Goal: Task Accomplishment & Management: Manage account settings

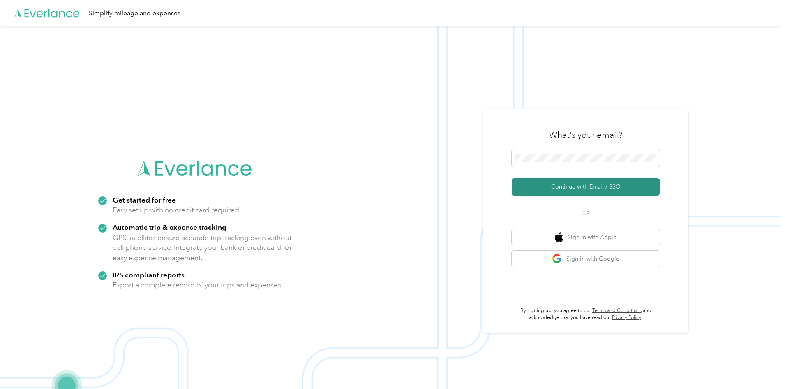
click at [540, 183] on button "Continue with Email / SSO" at bounding box center [586, 186] width 148 height 17
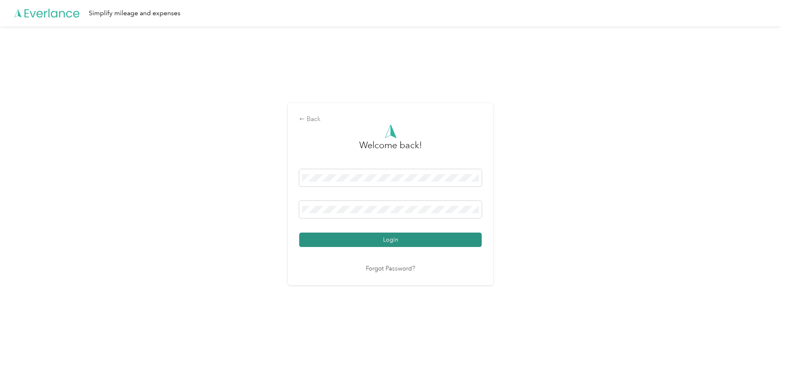
click at [378, 239] on button "Login" at bounding box center [390, 239] width 183 height 14
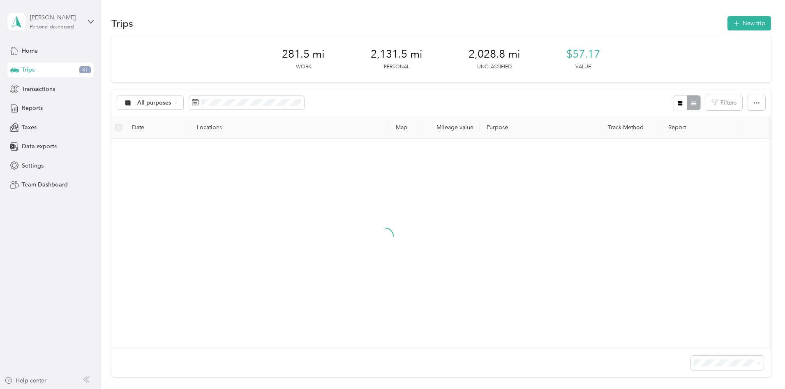
click at [46, 28] on div "Personal dashboard" at bounding box center [52, 27] width 44 height 5
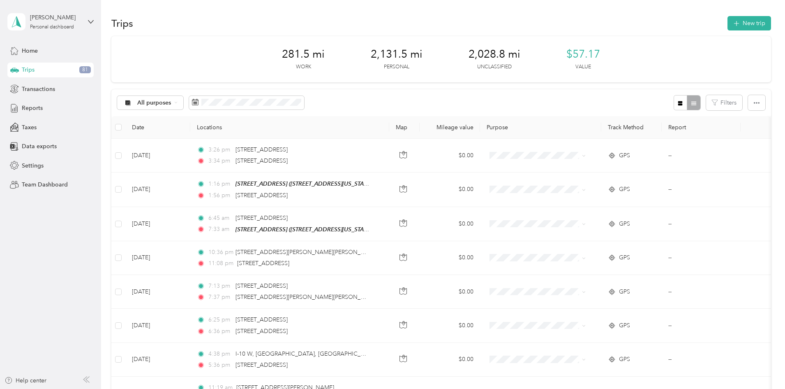
click at [42, 67] on div "Team dashboard" at bounding box center [37, 67] width 44 height 9
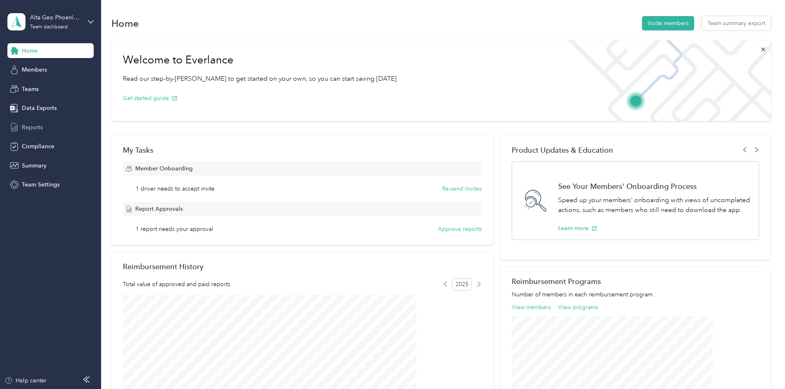
click at [38, 127] on span "Reports" at bounding box center [32, 127] width 21 height 9
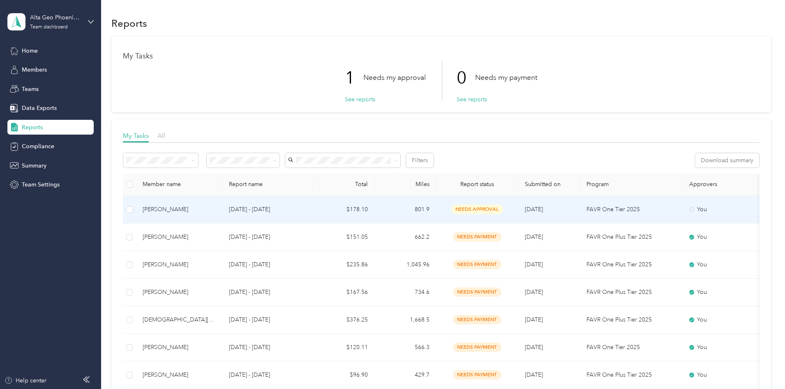
click at [503, 210] on span "needs approval" at bounding box center [477, 208] width 52 height 9
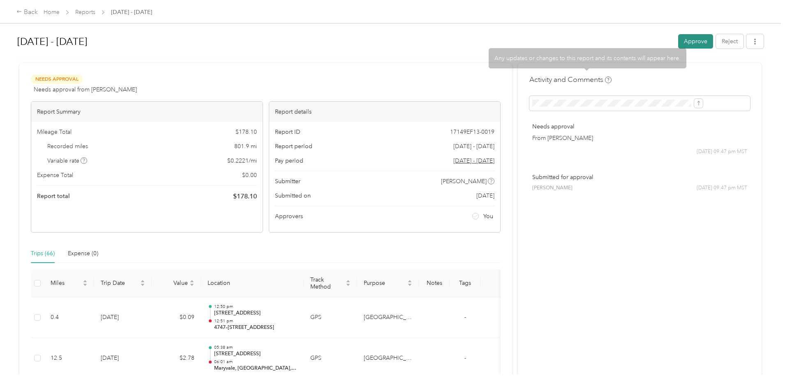
click at [678, 44] on button "Approve" at bounding box center [695, 41] width 35 height 14
